Goal: Task Accomplishment & Management: Manage account settings

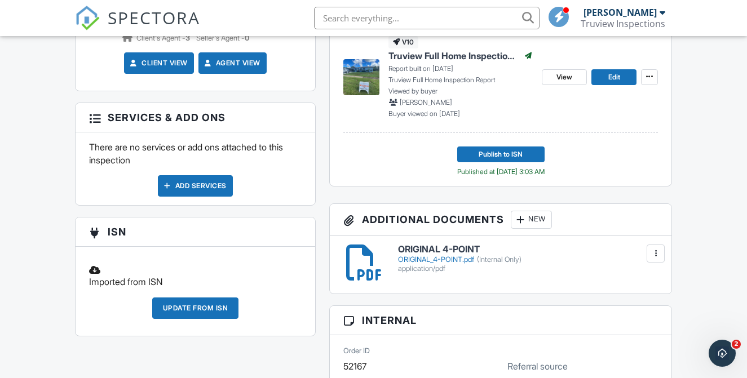
scroll to position [572, 0]
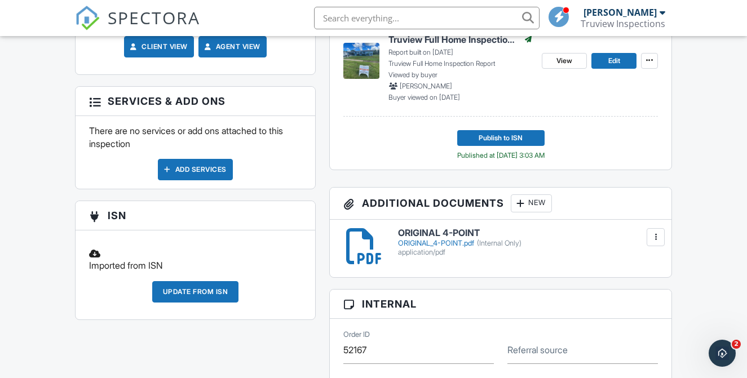
click at [528, 213] on div "New" at bounding box center [531, 203] width 41 height 18
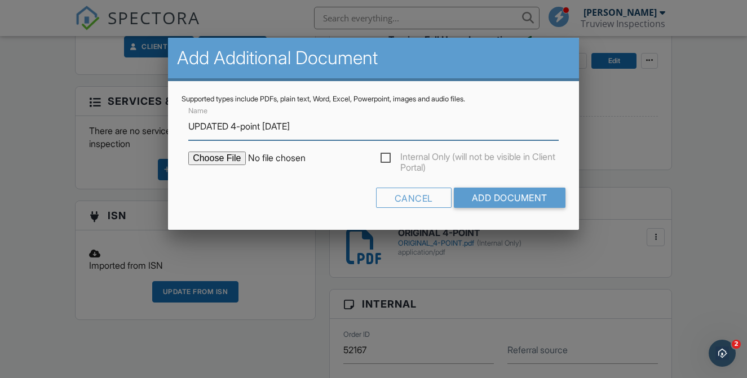
click at [289, 126] on input "UPDATED 4-point 09/08/2025" at bounding box center [373, 127] width 370 height 28
click at [290, 126] on input "UPDATED 4-point 09/08/2025" at bounding box center [373, 127] width 370 height 28
type input "UPDATED 4-point [DATE]"
type input "C:\fakepath\UPDATED 4-POINT (1vm0DRwQRSayEK4kjo5MOA).pdf"
type input "UPDATED 4-point 09/29/2025"
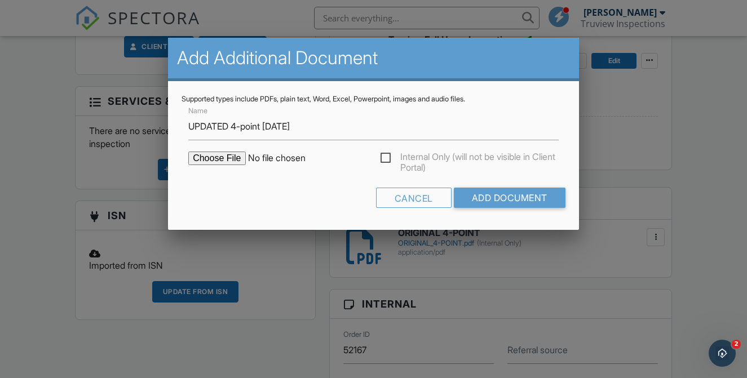
click at [388, 153] on label "Internal Only (will not be visible in Client Portal)" at bounding box center [469, 159] width 178 height 14
click at [388, 156] on input "Internal Only (will not be visible in Client Portal)" at bounding box center [383, 159] width 7 height 7
checkbox input "true"
click at [457, 193] on input "Add Document" at bounding box center [510, 198] width 112 height 20
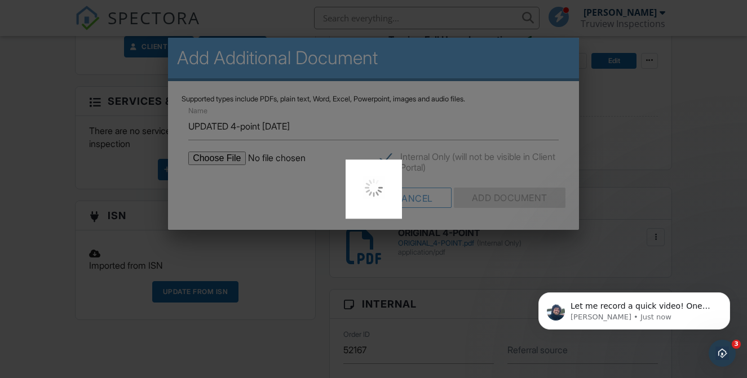
scroll to position [0, 0]
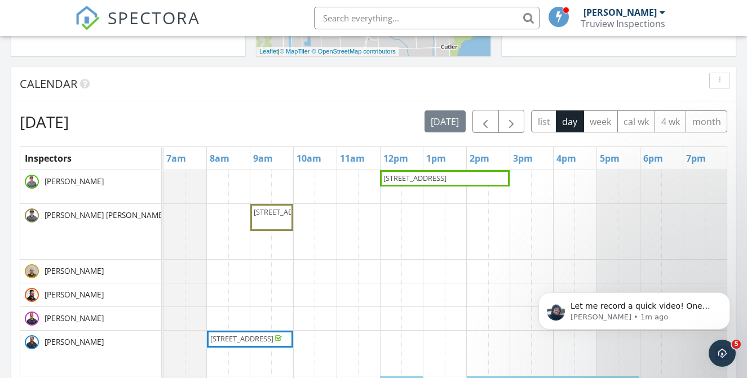
click at [388, 18] on input "text" at bounding box center [426, 18] width 225 height 23
paste input "865 SE Tierra Ct, Port St. Lucie, FL 34983"
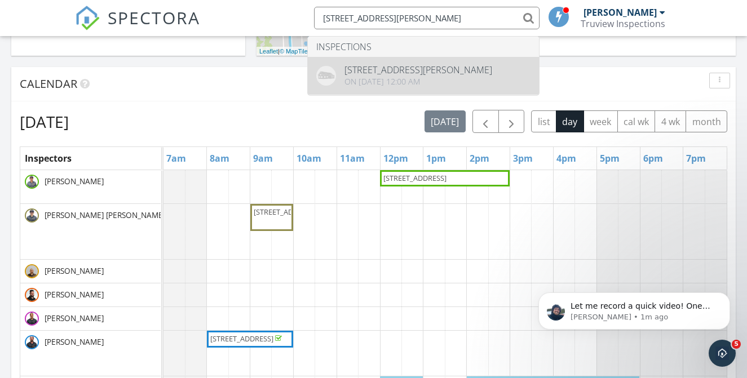
type input "865 SE Tierra Ct, Port St. Lucie, FL 34983"
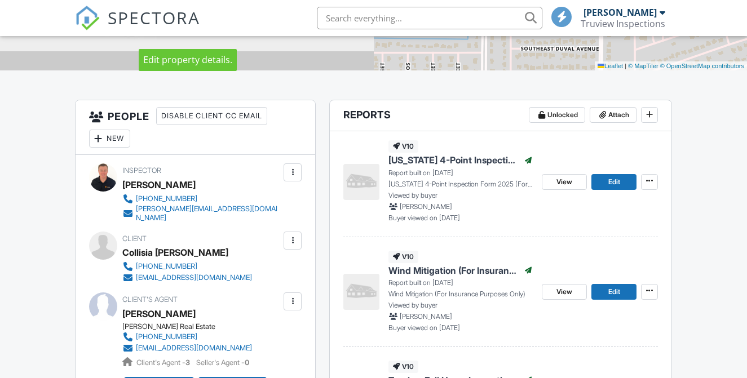
scroll to position [259, 0]
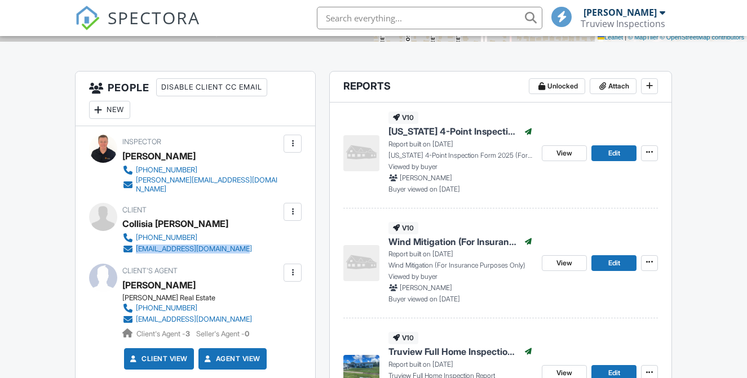
drag, startPoint x: 271, startPoint y: 258, endPoint x: 135, endPoint y: 258, distance: 136.4
click at [135, 255] on div "Client Collisia Ferguson (561) 567-3829 cassandradaughter@gmail.com" at bounding box center [214, 229] width 184 height 52
copy div "[EMAIL_ADDRESS][DOMAIN_NAME]"
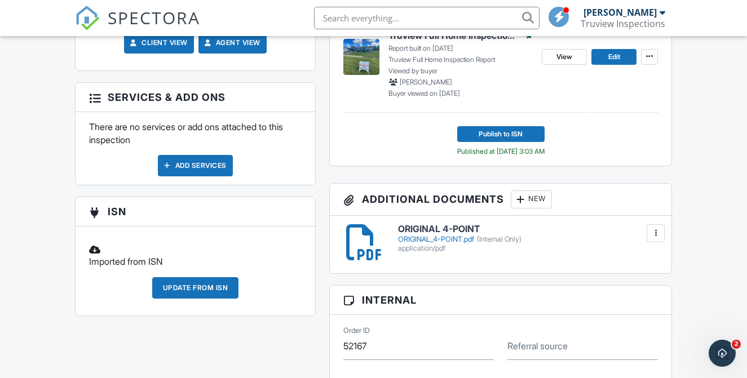
scroll to position [578, 0]
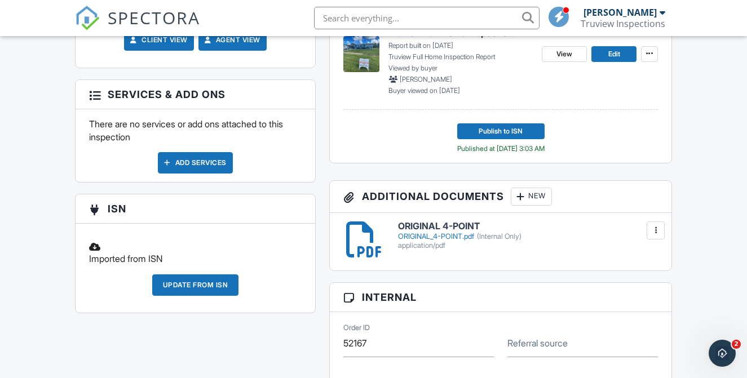
click at [536, 202] on div "New" at bounding box center [531, 197] width 41 height 18
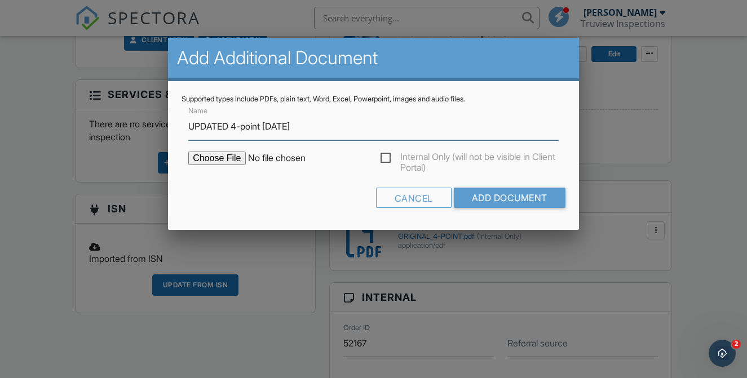
click at [276, 128] on input "UPDATED 4-point 08/11/2025" at bounding box center [373, 127] width 370 height 28
type input "UPDATED 4-point [DATE]"
type input "C:\fakepath\UPDATED 4-POINT (1vm0DRwQRSayEK4kjo5MOA).pdf"
type input "UPDATED 4-point [DATE]"
click at [389, 158] on label "Internal Only (will not be visible in Client Portal)" at bounding box center [469, 159] width 178 height 14
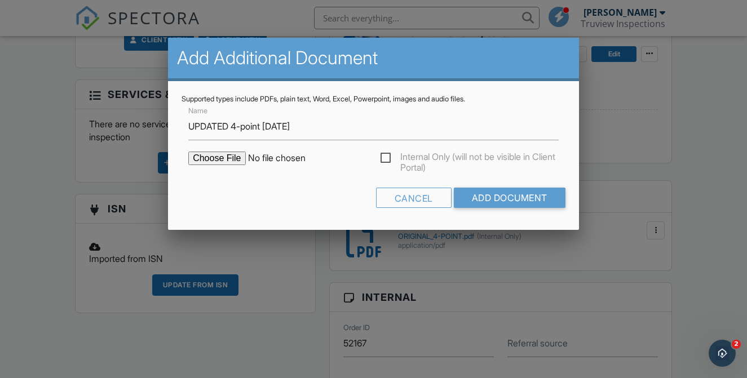
click at [388, 158] on input "Internal Only (will not be visible in Client Portal)" at bounding box center [383, 159] width 7 height 7
checkbox input "true"
click at [491, 196] on input "Add Document" at bounding box center [510, 198] width 112 height 20
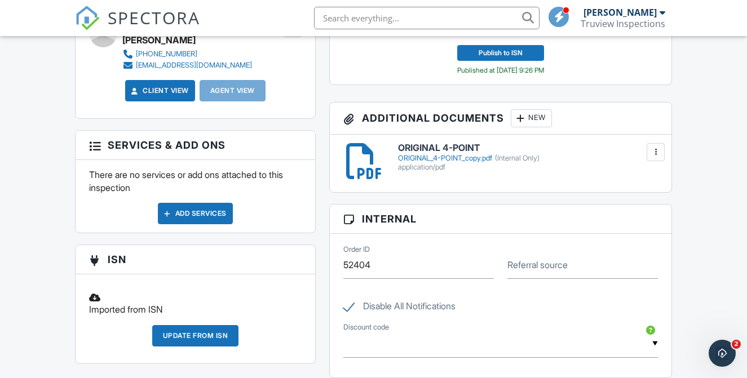
scroll to position [437, 0]
click at [525, 123] on div at bounding box center [520, 117] width 11 height 11
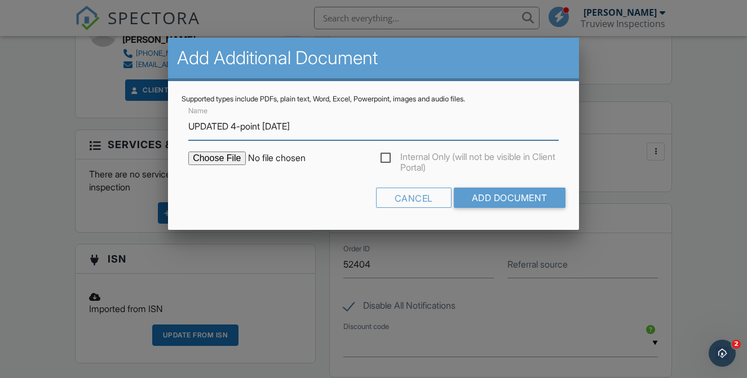
click at [277, 125] on input "UPDATED 4-point 08/11/2025" at bounding box center [373, 127] width 370 height 28
type input "UPDATED 4-point 09/29/2025"
type input "C:\fakepath\UPDATED 4-POINT copy 2 (zv-0URlKTti7QGflucaJFw).pdf"
type input "UPDATED 4-point 09/29/2025"
click at [387, 161] on label "Internal Only (will not be visible in Client Portal)" at bounding box center [469, 159] width 178 height 14
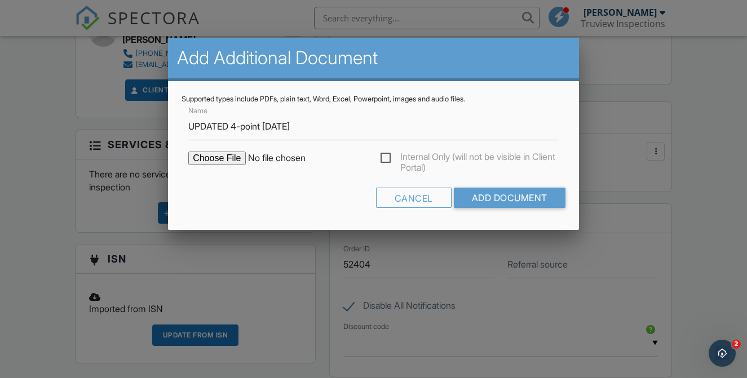
click at [387, 161] on input "Internal Only (will not be visible in Client Portal)" at bounding box center [383, 159] width 7 height 7
checkbox input "true"
click at [502, 207] on input "Add Document" at bounding box center [510, 198] width 112 height 20
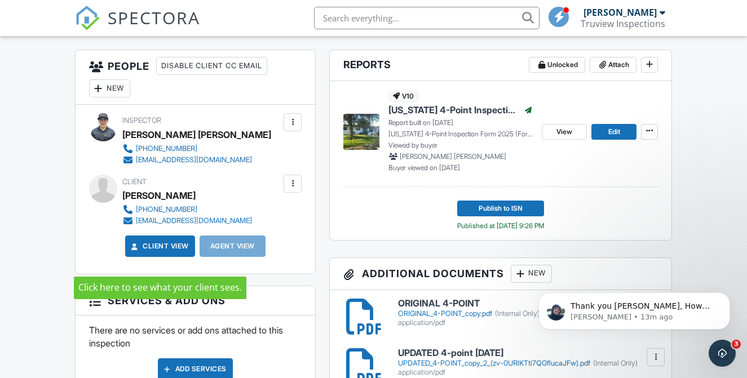
scroll to position [278, 0]
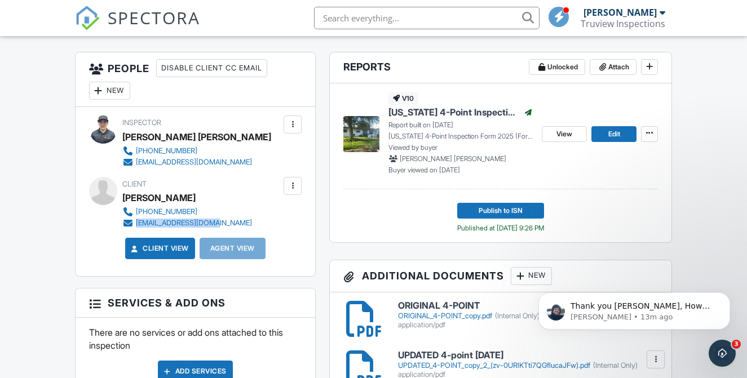
drag, startPoint x: 264, startPoint y: 235, endPoint x: 131, endPoint y: 237, distance: 133.6
click at [131, 229] on div "Client [PERSON_NAME] [PHONE_NUMBER] [EMAIL_ADDRESS][DOMAIN_NAME]" at bounding box center [214, 203] width 184 height 52
copy link "[EMAIL_ADDRESS][DOMAIN_NAME]"
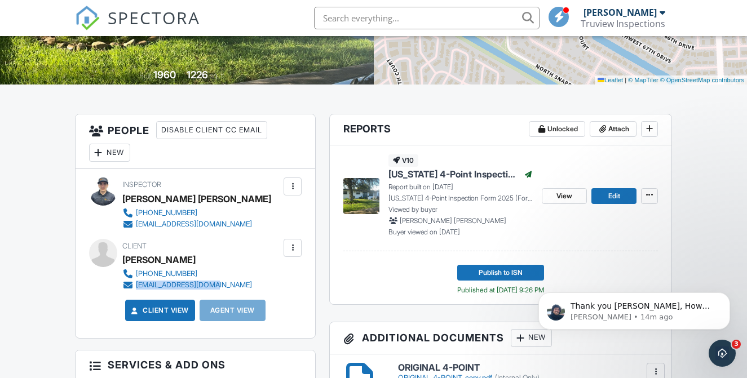
scroll to position [219, 0]
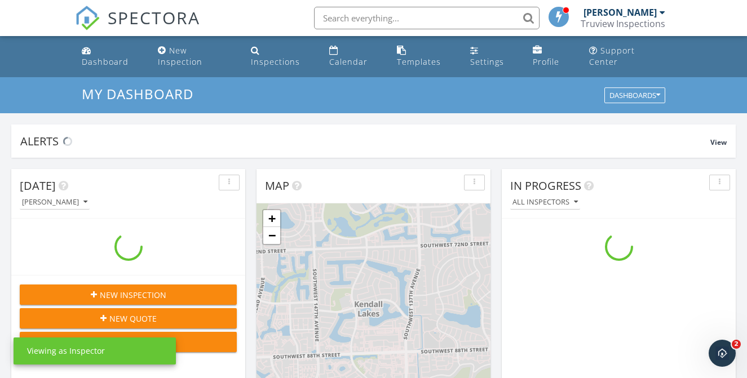
scroll to position [1026, 747]
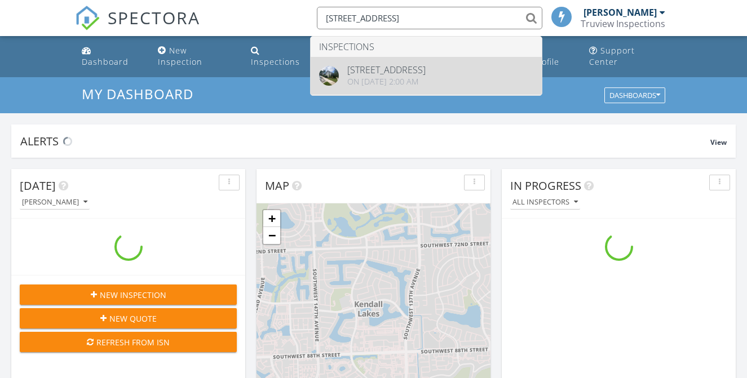
scroll to position [1026, 747]
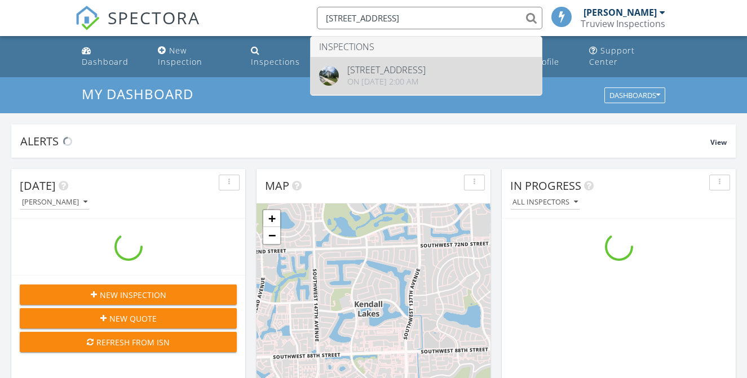
type input "[STREET_ADDRESS]"
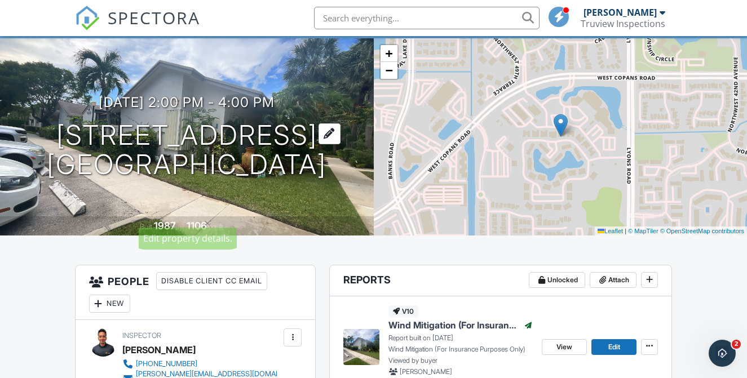
scroll to position [71, 0]
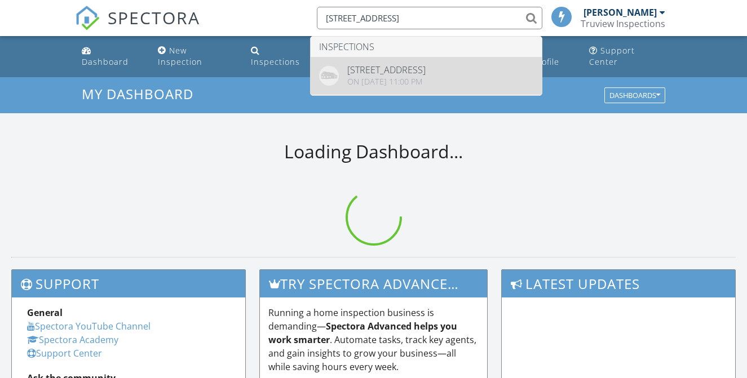
type input "[STREET_ADDRESS]"
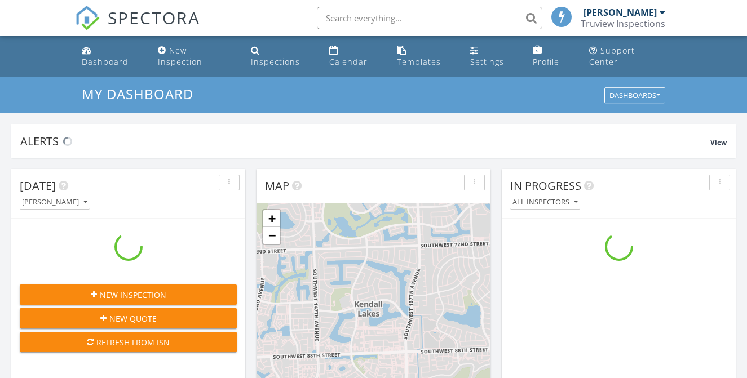
scroll to position [1026, 747]
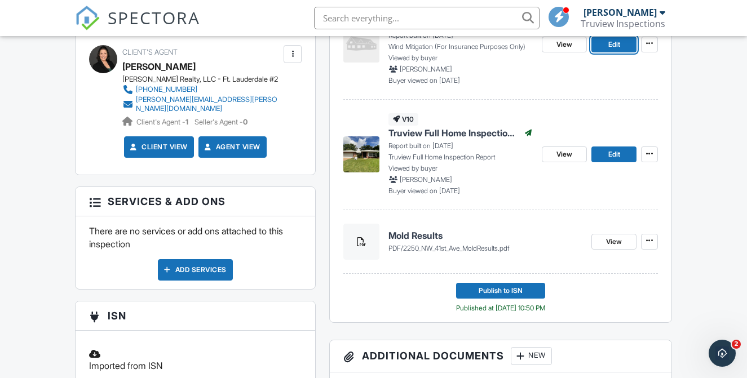
scroll to position [537, 0]
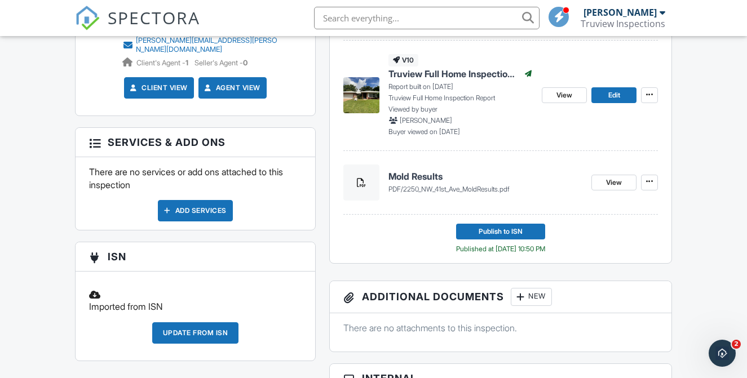
click at [517, 306] on div "New" at bounding box center [531, 297] width 41 height 18
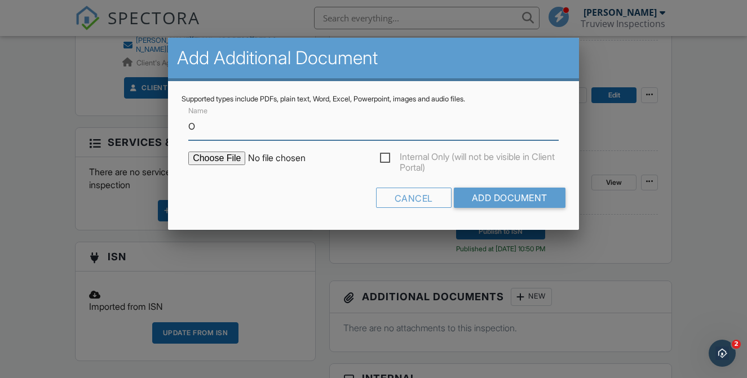
type input "ORIGINAL WIND MITIGATION"
type input "C:\fakepath\ORIGINAL WIND MITIGATION.pdf"
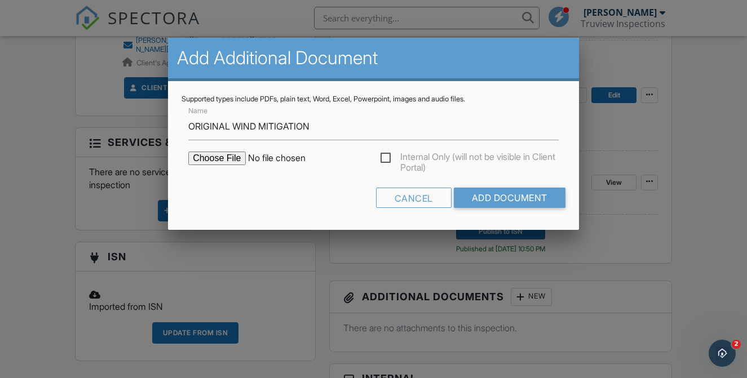
click at [382, 157] on label "Internal Only (will not be visible in Client Portal)" at bounding box center [469, 159] width 178 height 14
click at [382, 157] on input "Internal Only (will not be visible in Client Portal)" at bounding box center [383, 159] width 7 height 7
checkbox input "true"
click at [503, 215] on div "Cancel Add Document" at bounding box center [374, 202] width 384 height 29
click at [503, 199] on input "Add Document" at bounding box center [510, 198] width 112 height 20
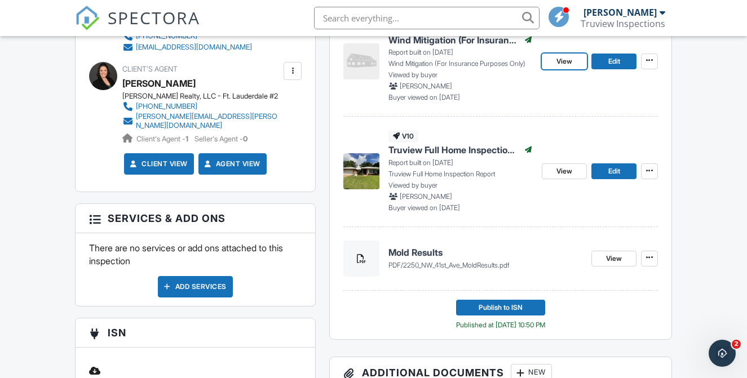
scroll to position [448, 0]
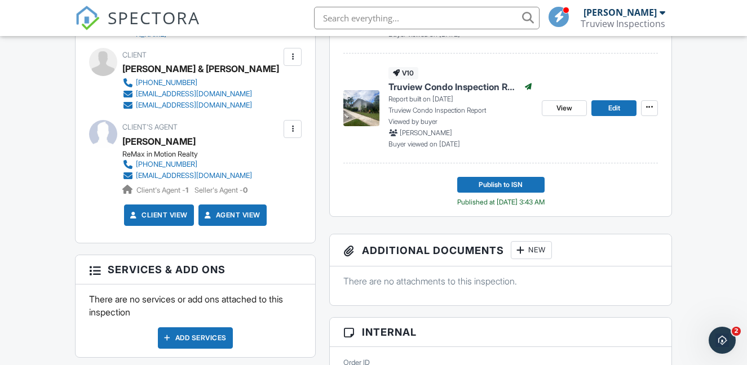
scroll to position [424, 0]
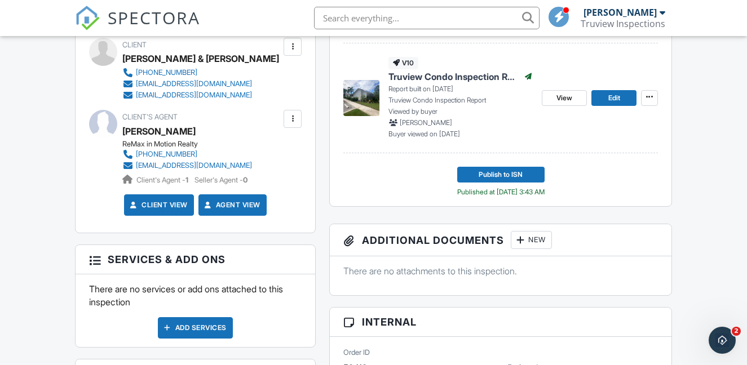
click at [517, 246] on div at bounding box center [520, 239] width 11 height 11
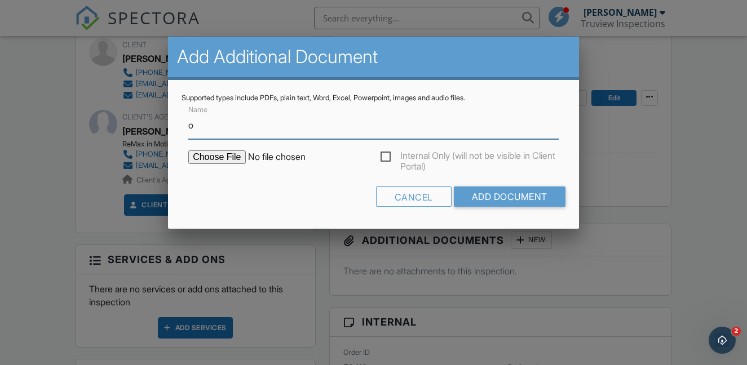
type input "ORIGINAL WIND MITIGATION"
type input "C:\fakepath\ORIGINAL WIND MITIGATION copy.pdf"
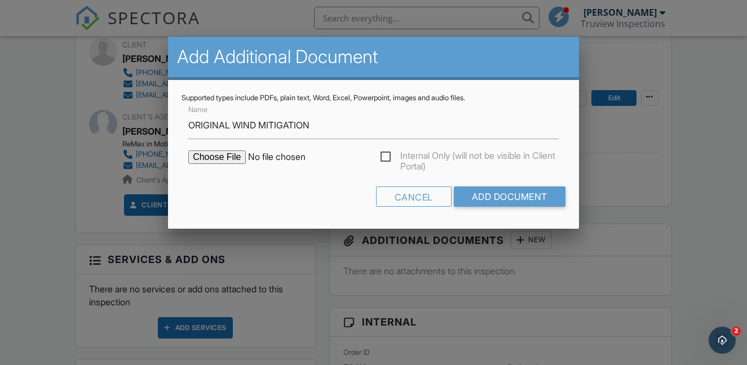
click at [388, 160] on label "Internal Only (will not be visible in Client Portal)" at bounding box center [469, 158] width 178 height 14
click at [388, 160] on input "Internal Only (will not be visible in Client Portal)" at bounding box center [383, 158] width 7 height 7
checkbox input "true"
click at [476, 193] on input "Add Document" at bounding box center [510, 197] width 112 height 20
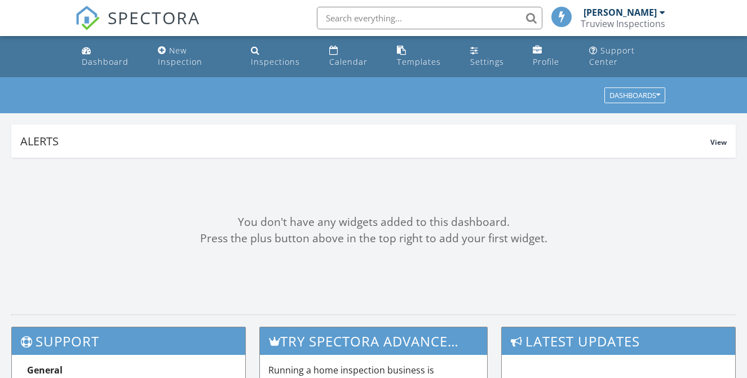
click at [365, 13] on input "text" at bounding box center [429, 18] width 225 height 23
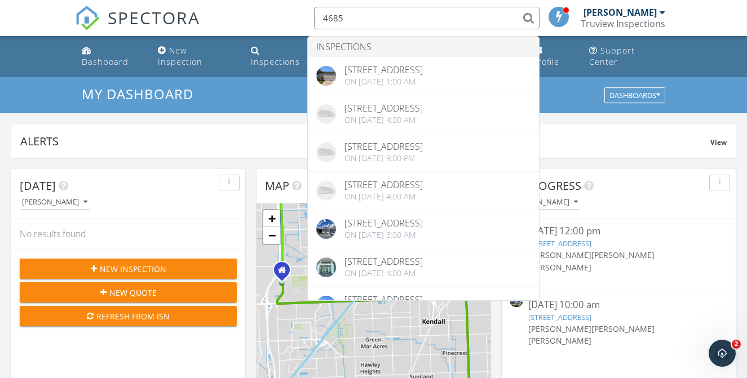
drag, startPoint x: 374, startPoint y: 11, endPoint x: 363, endPoint y: 19, distance: 13.6
click at [365, 21] on input "4685" at bounding box center [426, 18] width 225 height 23
paste input "[GEOGRAPHIC_DATA][US_STATE]"
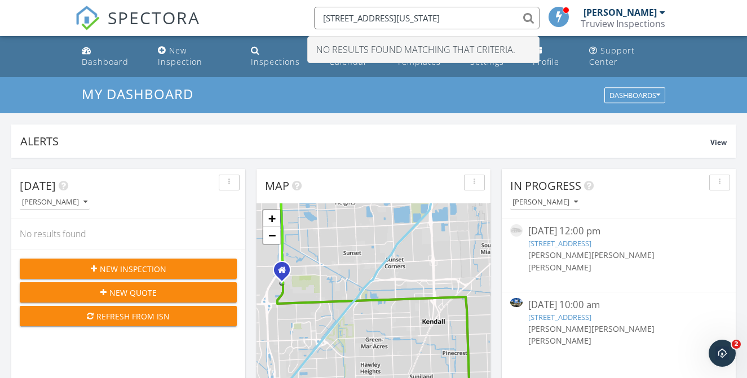
drag, startPoint x: 411, startPoint y: 20, endPoint x: 525, endPoint y: 22, distance: 113.3
click at [526, 24] on input "4685 Northwest 22nd Street, Coconut Creek, Florida 33063" at bounding box center [426, 18] width 225 height 23
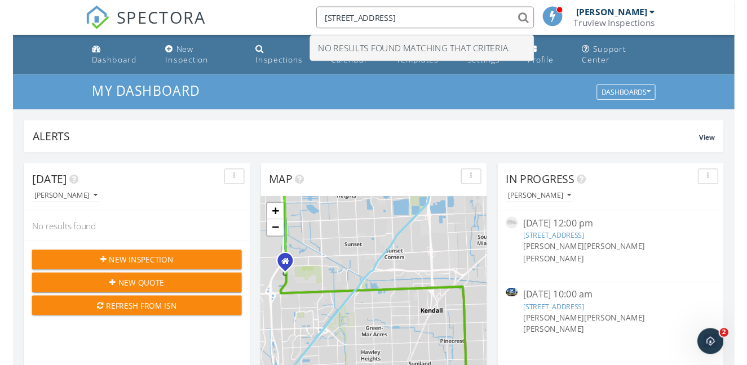
scroll to position [0, 0]
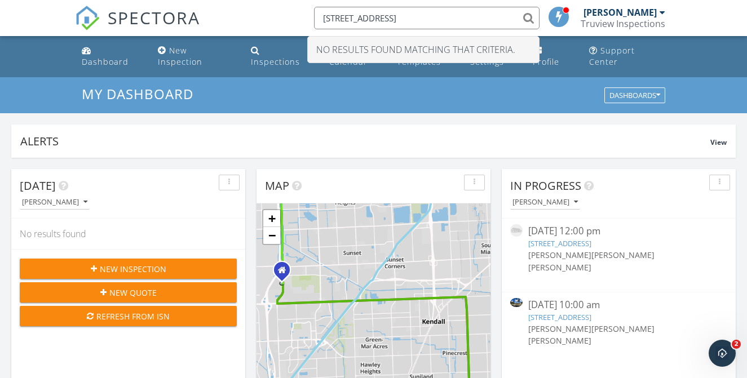
drag, startPoint x: 410, startPoint y: 16, endPoint x: 434, endPoint y: 17, distance: 24.3
click at [434, 17] on input "4685 Northwest 22nd Street" at bounding box center [426, 18] width 225 height 23
drag, startPoint x: 385, startPoint y: 19, endPoint x: 353, endPoint y: 21, distance: 32.2
click at [352, 21] on input "4685 Northwest 22nd" at bounding box center [426, 18] width 225 height 23
click at [365, 17] on input "4685 NWt 22nd" at bounding box center [426, 18] width 225 height 23
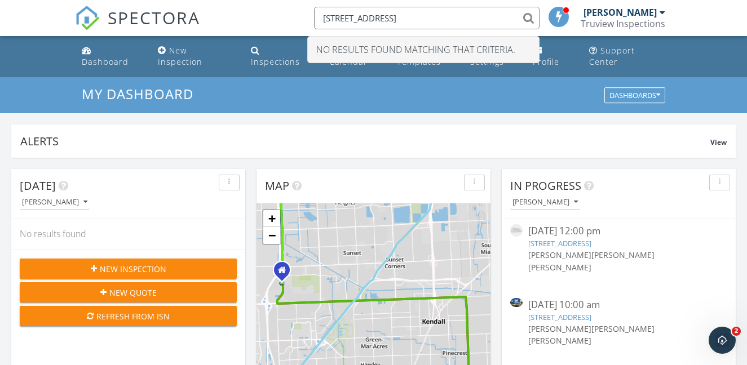
drag, startPoint x: 394, startPoint y: 18, endPoint x: 304, endPoint y: 20, distance: 89.6
click at [305, 19] on li "4685 NW 22nd No results found matching that criteria." at bounding box center [423, 18] width 241 height 36
paste input "843-4846 NW 22nd St"
type input "4843-4846 NW 22nd St"
click at [603, 12] on div "[PERSON_NAME]" at bounding box center [619, 12] width 73 height 11
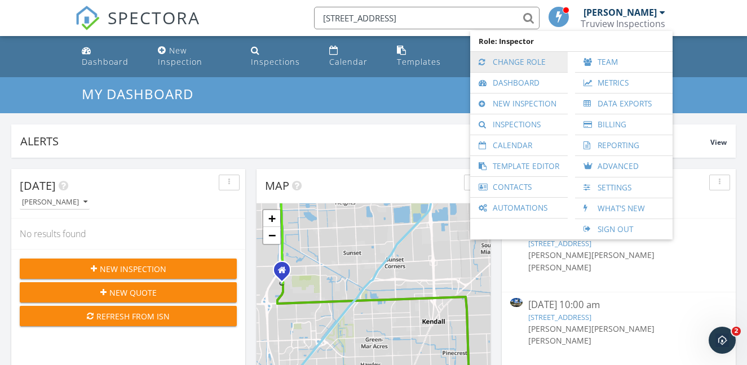
click at [536, 63] on link "Change Role" at bounding box center [519, 62] width 86 height 20
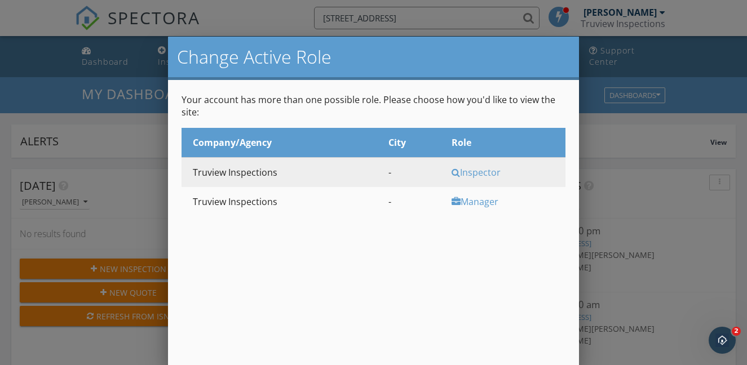
click at [475, 210] on td "Manager" at bounding box center [502, 201] width 125 height 29
click at [475, 201] on div "Manager" at bounding box center [507, 202] width 111 height 12
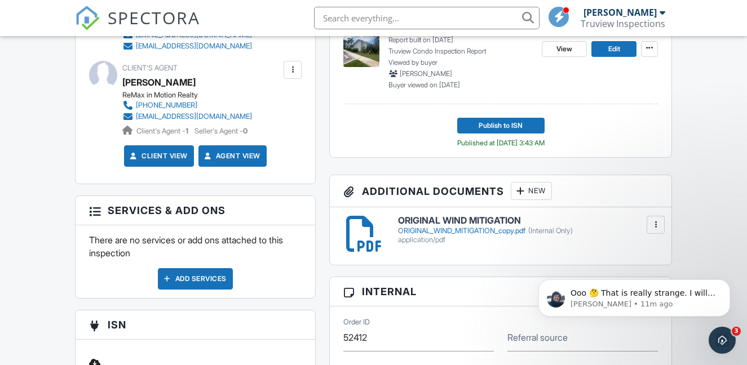
scroll to position [479, 0]
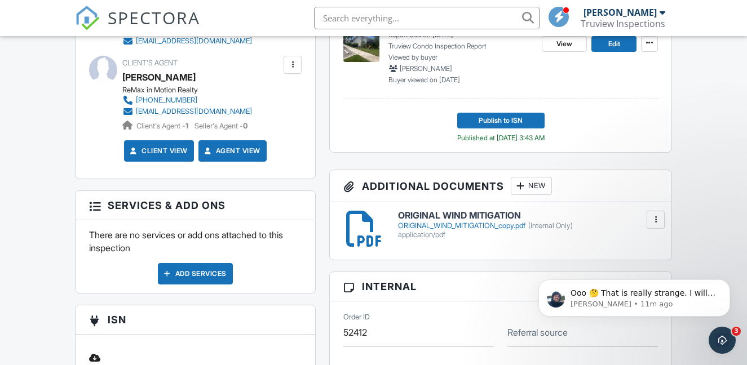
click at [528, 193] on div "New" at bounding box center [531, 186] width 41 height 18
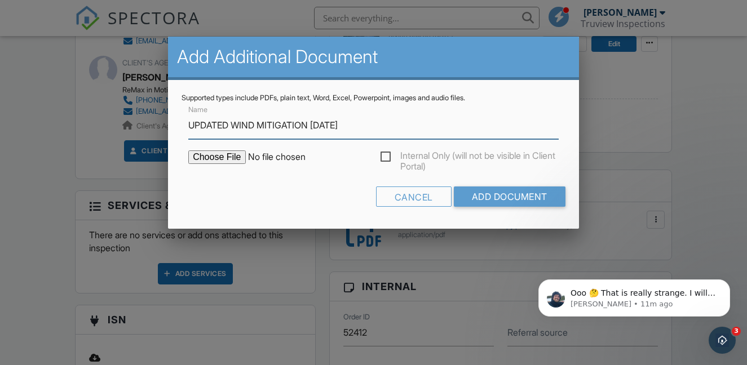
click at [324, 124] on input "UPDATED WIND MITIGATION [DATE]" at bounding box center [373, 126] width 370 height 28
type input "UPDATED WIND MITIGATION [DATE]"
type input "C:\fakepath\UPDATED WIND MITIGATION copy 2.pdf"
type input "UPDATED WIND MITIGATION 09/29/2025"
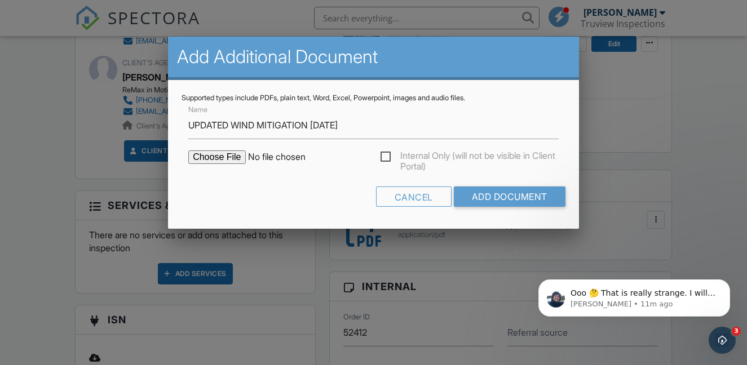
click at [388, 154] on label "Internal Only (will not be visible in Client Portal)" at bounding box center [469, 158] width 178 height 14
click at [388, 155] on input "Internal Only (will not be visible in Client Portal)" at bounding box center [383, 158] width 7 height 7
checkbox input "true"
click at [479, 191] on input "Add Document" at bounding box center [510, 197] width 112 height 20
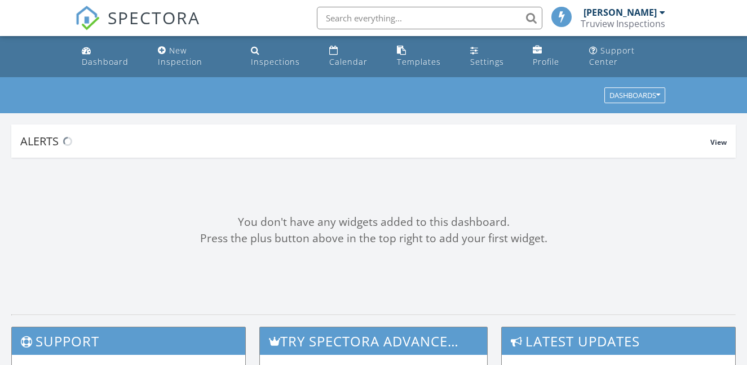
click at [374, 19] on input "text" at bounding box center [429, 18] width 225 height 23
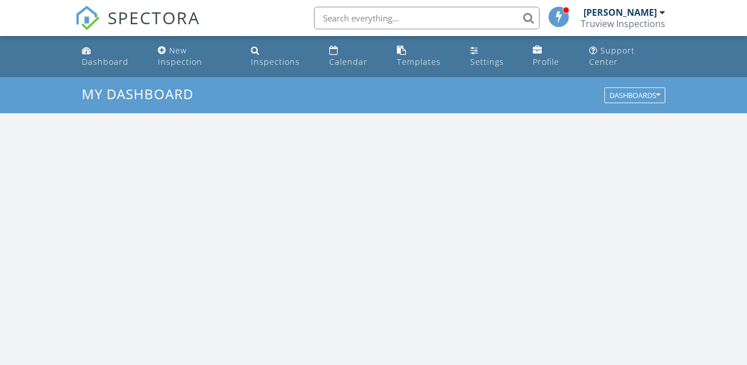
scroll to position [1026, 747]
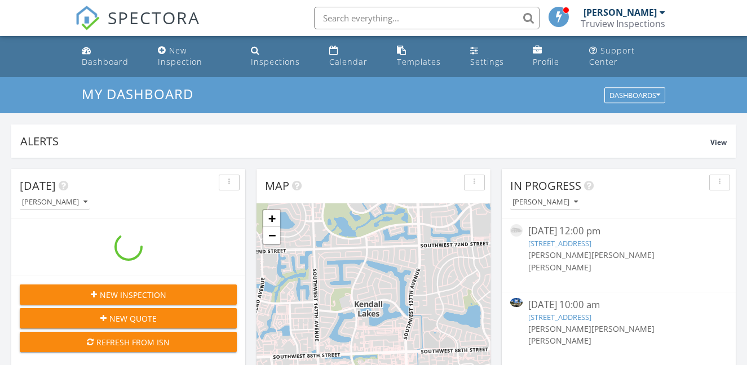
click at [374, 17] on input "text" at bounding box center [426, 18] width 225 height 23
paste input "4843 NW 22nd St Unit"
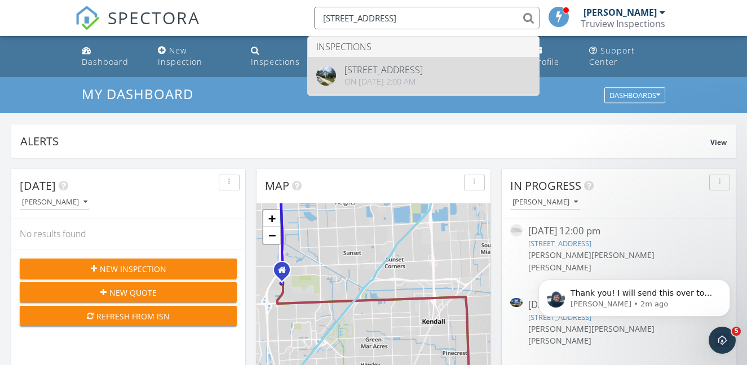
scroll to position [0, 0]
type input "4843 NW 22nd St Unit"
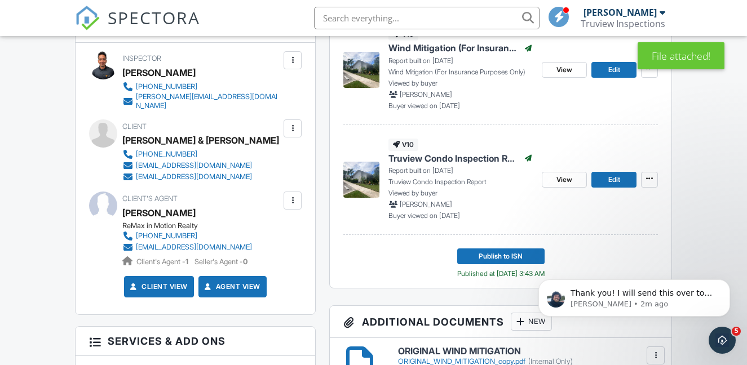
scroll to position [340, 0]
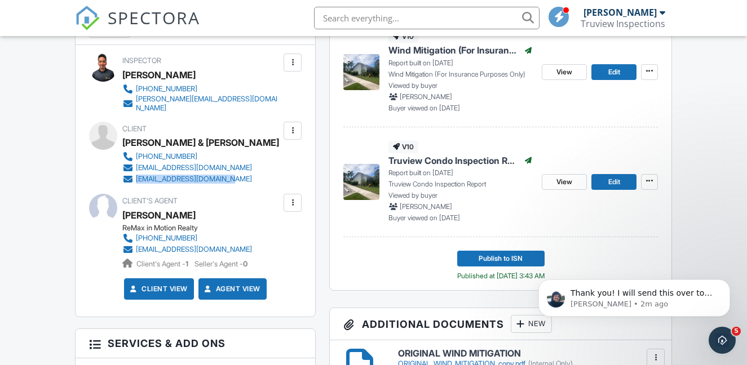
drag, startPoint x: 271, startPoint y: 179, endPoint x: 252, endPoint y: 189, distance: 21.5
click at [251, 185] on div "Client [PERSON_NAME] & [PERSON_NAME] [PHONE_NUMBER] [EMAIL_ADDRESS][DOMAIN_NAME…" at bounding box center [223, 153] width 202 height 63
copy div "[EMAIL_ADDRESS][DOMAIN_NAME]"
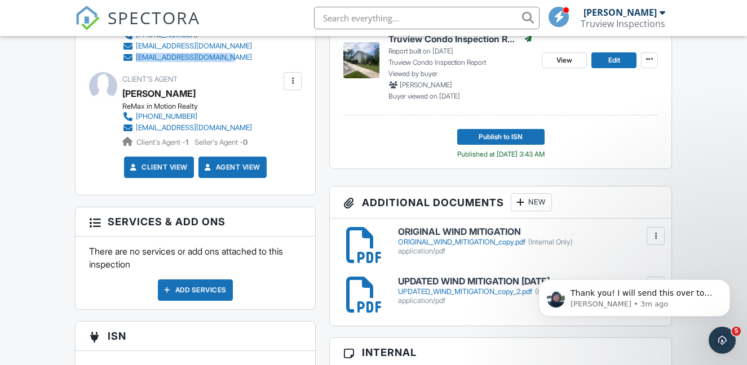
scroll to position [414, 0]
